Goal: Information Seeking & Learning: Find specific fact

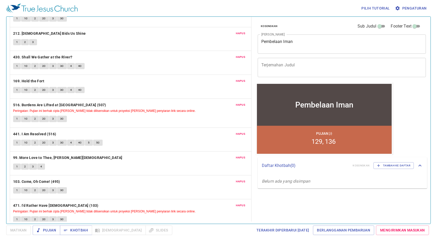
scroll to position [47, 0]
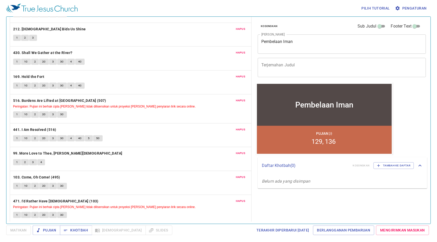
click at [236, 199] on span "Hapus" at bounding box center [240, 201] width 9 height 5
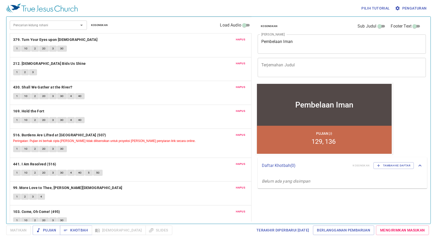
scroll to position [0, 0]
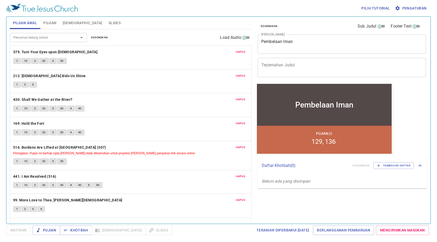
click at [236, 50] on span "Hapus" at bounding box center [240, 52] width 9 height 5
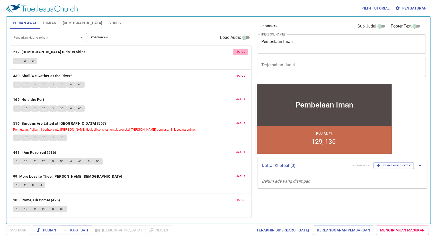
click at [236, 50] on button "Hapus" at bounding box center [240, 52] width 15 height 6
click at [236, 73] on button "Hapus" at bounding box center [240, 76] width 15 height 6
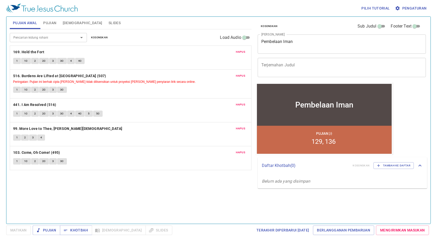
click at [242, 50] on span "Hapus" at bounding box center [240, 52] width 9 height 5
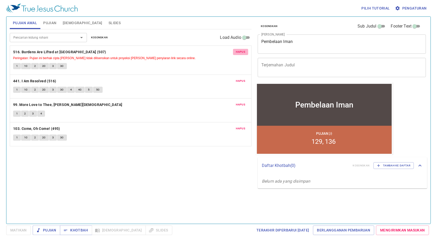
click at [242, 50] on span "Hapus" at bounding box center [240, 52] width 9 height 5
click at [242, 79] on span "Hapus" at bounding box center [240, 81] width 9 height 5
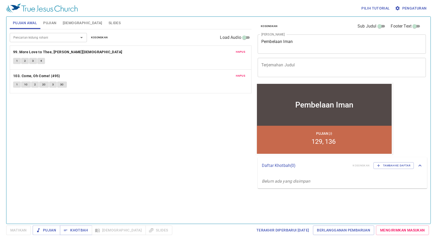
click at [242, 50] on span "Hapus" at bounding box center [240, 52] width 9 height 5
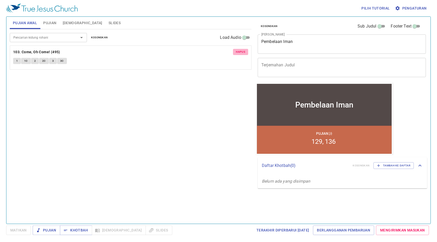
click at [242, 50] on span "Hapus" at bounding box center [240, 52] width 9 height 5
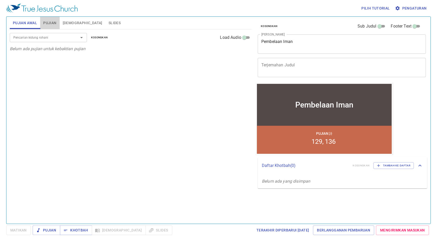
click at [53, 19] on button "Pujian" at bounding box center [49, 23] width 19 height 12
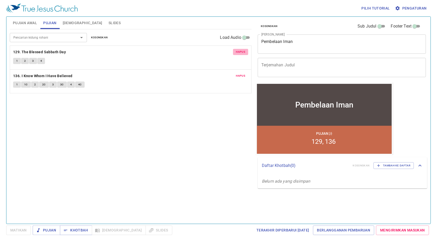
click at [244, 53] on span "Hapus" at bounding box center [240, 52] width 9 height 5
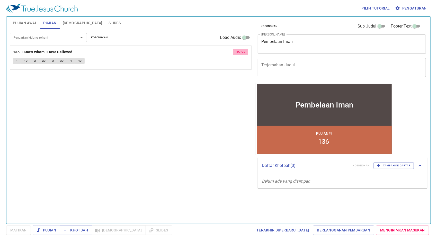
click at [244, 53] on span "Hapus" at bounding box center [240, 52] width 9 height 5
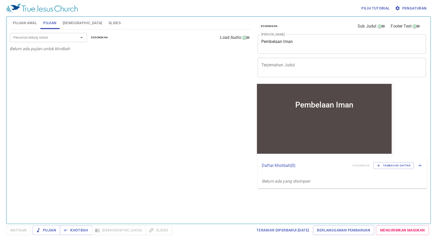
click at [19, 22] on span "Pujian Awal" at bounding box center [25, 23] width 24 height 6
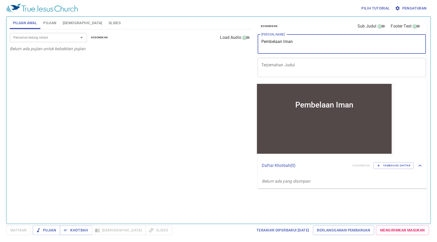
drag, startPoint x: 329, startPoint y: 41, endPoint x: 174, endPoint y: 40, distance: 155.0
click at [174, 40] on div "Pujian Awal Pujian [DEMOGRAPHIC_DATA] Slides Pencarian kidung rohani Pencarian …" at bounding box center [219, 118] width 422 height 207
paste textarea "anggilan seorang [DEMOGRAPHIC_DATA]"
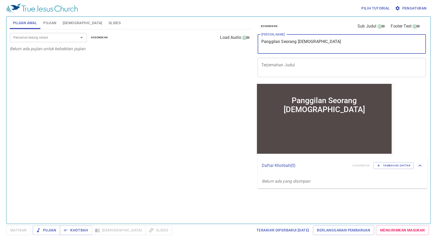
type textarea "Panggilan Seorang [DEMOGRAPHIC_DATA]"
click at [159, 81] on div "Pencarian kidung rohani Pencarian kidung rohani Kosongkan Load Audio Belum ada …" at bounding box center [131, 124] width 242 height 190
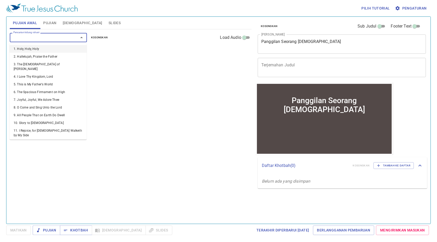
click at [55, 38] on input "Pencarian kidung rohani" at bounding box center [40, 38] width 59 height 6
type input "146"
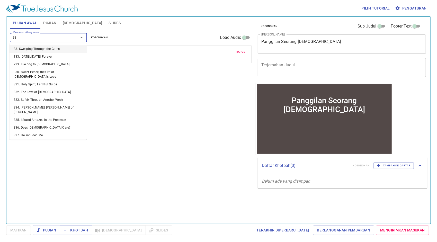
type input "336"
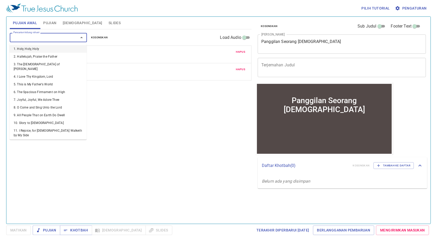
click at [61, 38] on input "Pencarian kidung rohani" at bounding box center [40, 38] width 59 height 6
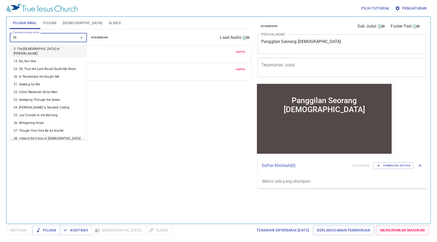
type input "388"
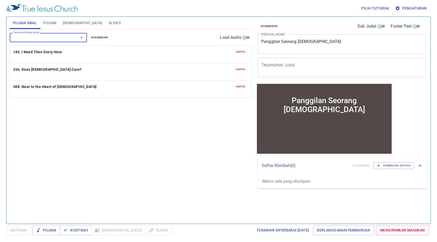
click at [55, 21] on span "Pujian" at bounding box center [49, 23] width 13 height 6
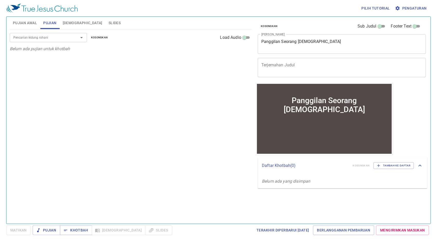
click at [48, 43] on div "Pencarian kidung rohani Pencarian kidung rohani Kosongkan Load Audio" at bounding box center [131, 37] width 242 height 16
click at [49, 41] on div "Pencarian kidung rohani" at bounding box center [48, 37] width 77 height 9
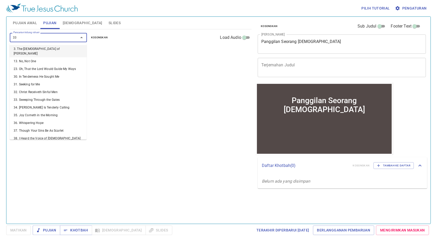
type input "333"
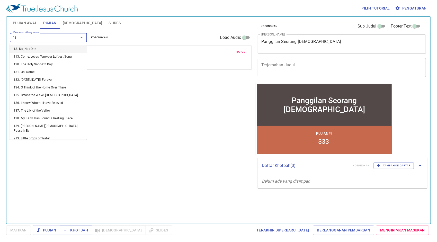
type input "136"
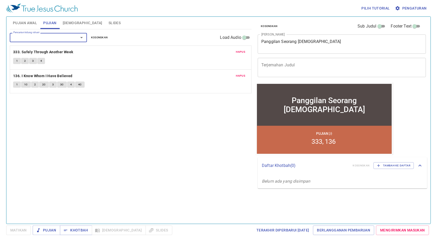
click at [32, 22] on span "Pujian Awal" at bounding box center [25, 23] width 24 height 6
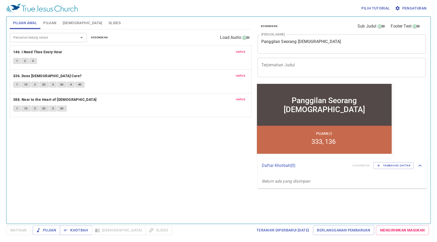
click at [51, 50] on b "146. I Need Thee Every Hour" at bounding box center [37, 52] width 49 height 6
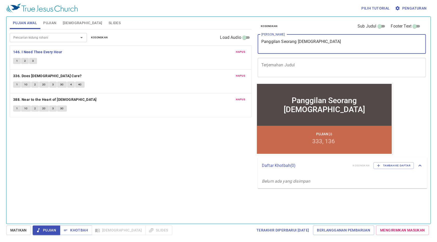
drag, startPoint x: 328, startPoint y: 40, endPoint x: 193, endPoint y: 37, distance: 135.2
click at [193, 37] on div "Pujian Awal Pujian [DEMOGRAPHIC_DATA] Slides Pencarian kidung rohani Pencarian …" at bounding box center [219, 118] width 422 height 207
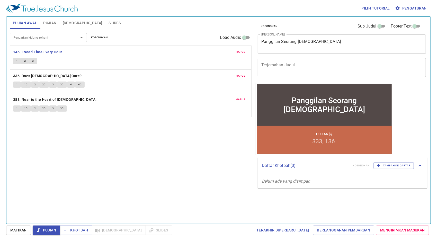
click at [286, 11] on div "Pilih tutorial Pengaturan" at bounding box center [217, 8] width 423 height 16
